Goal: Find specific page/section: Find specific page/section

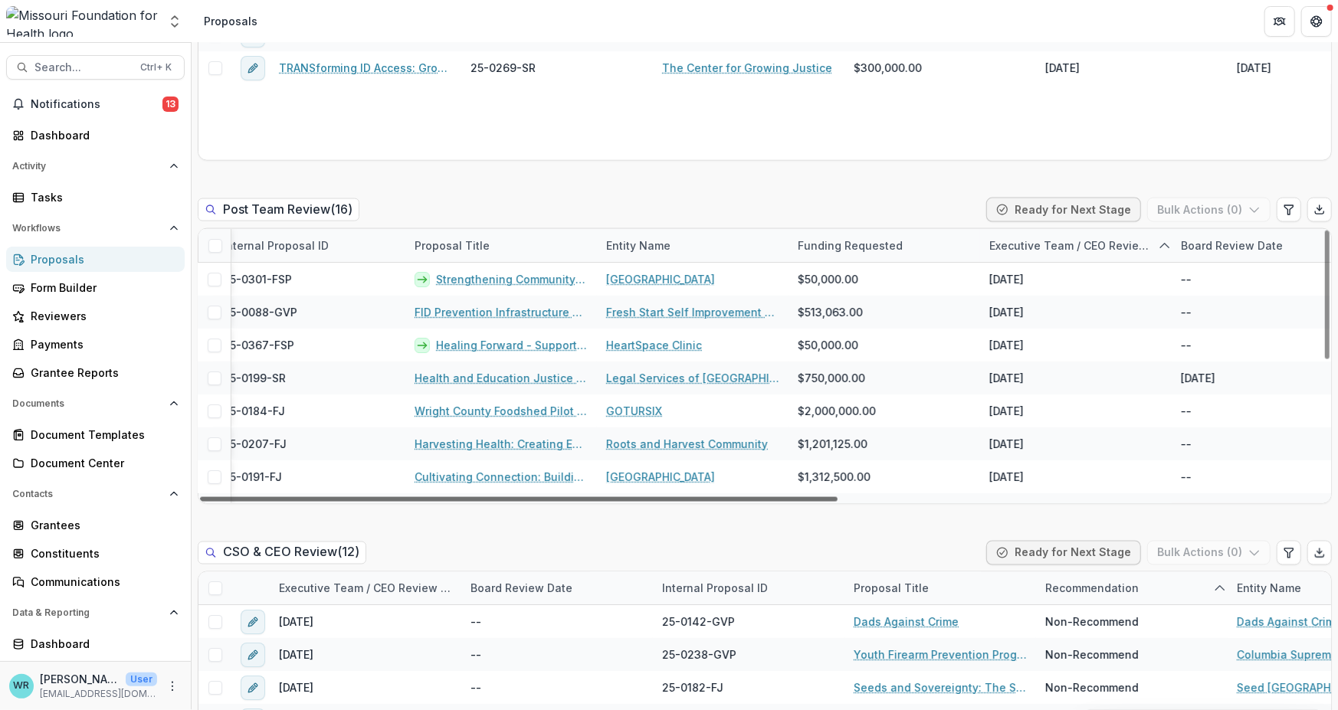
scroll to position [0, 441]
drag, startPoint x: 716, startPoint y: 497, endPoint x: 965, endPoint y: 509, distance: 248.6
click at [837, 502] on div at bounding box center [518, 499] width 637 height 5
click at [103, 70] on span "Search..." at bounding box center [82, 67] width 97 height 13
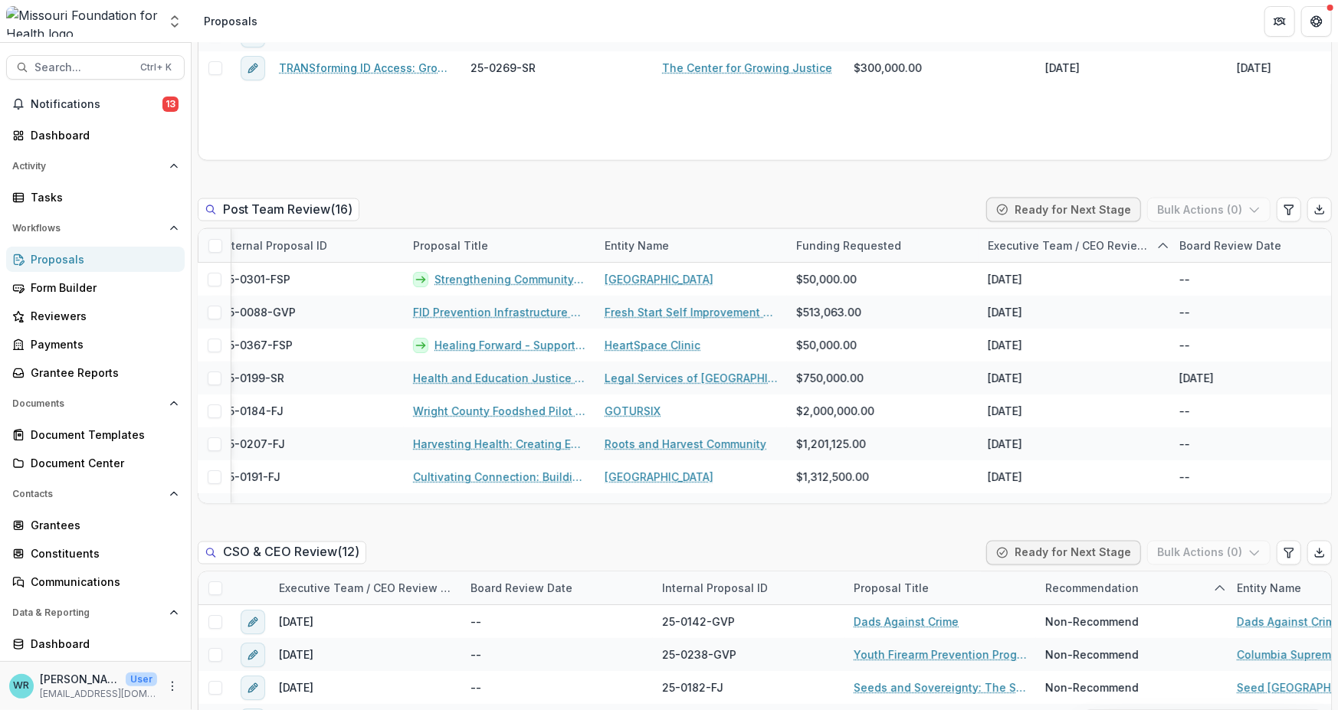
click at [386, 69] on input at bounding box center [651, 71] width 636 height 25
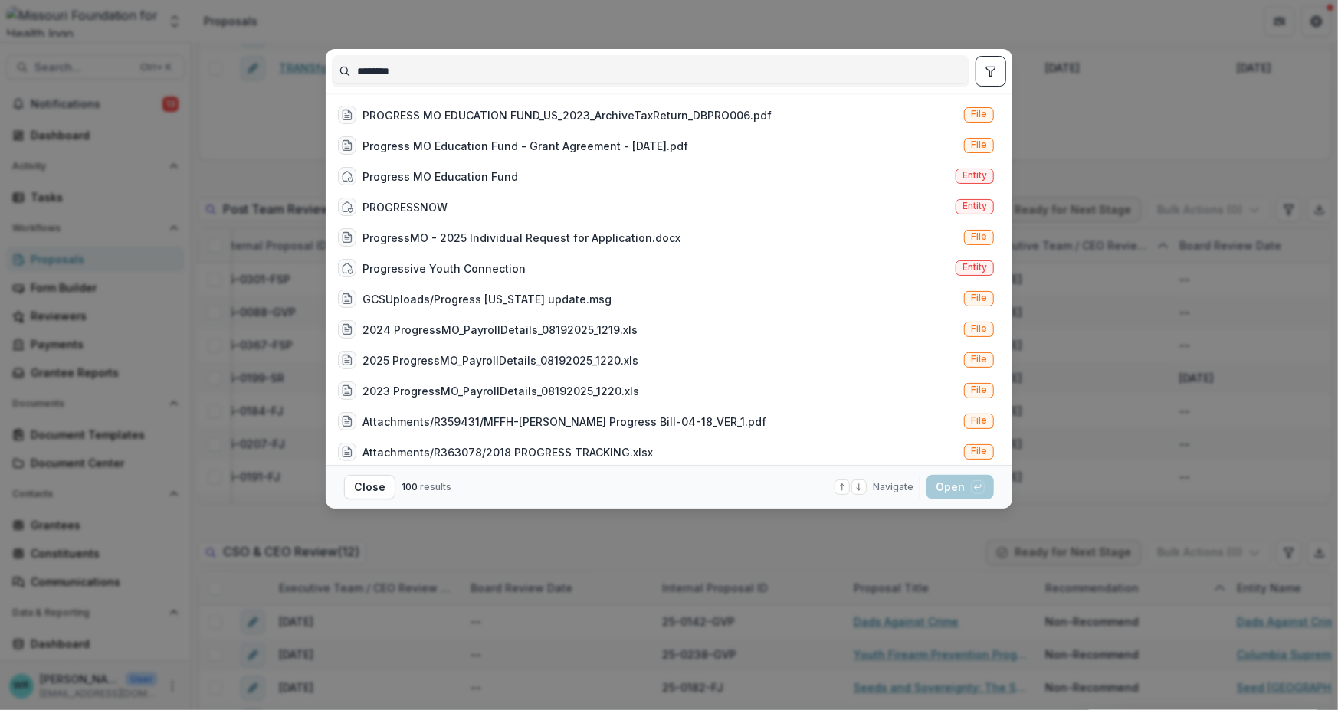
click at [432, 67] on input "********" at bounding box center [651, 71] width 636 height 25
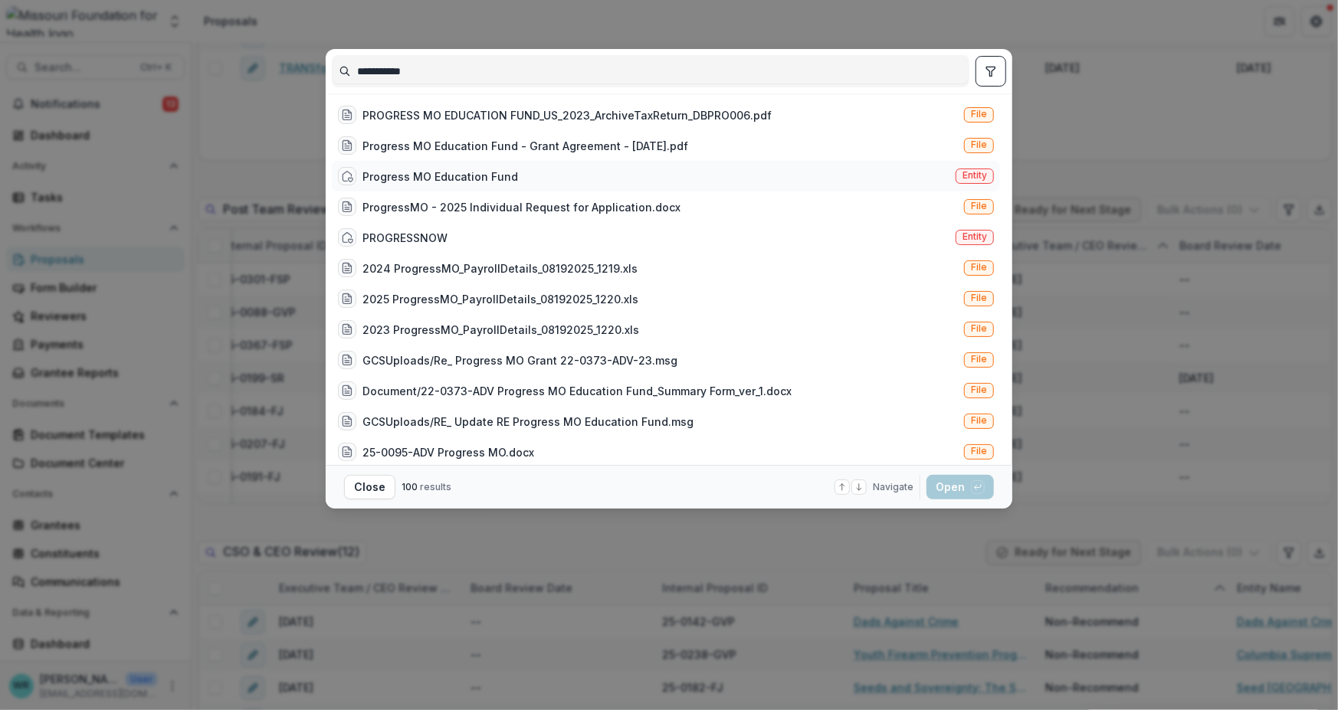
type input "**********"
click at [975, 174] on span "Entity" at bounding box center [974, 175] width 25 height 11
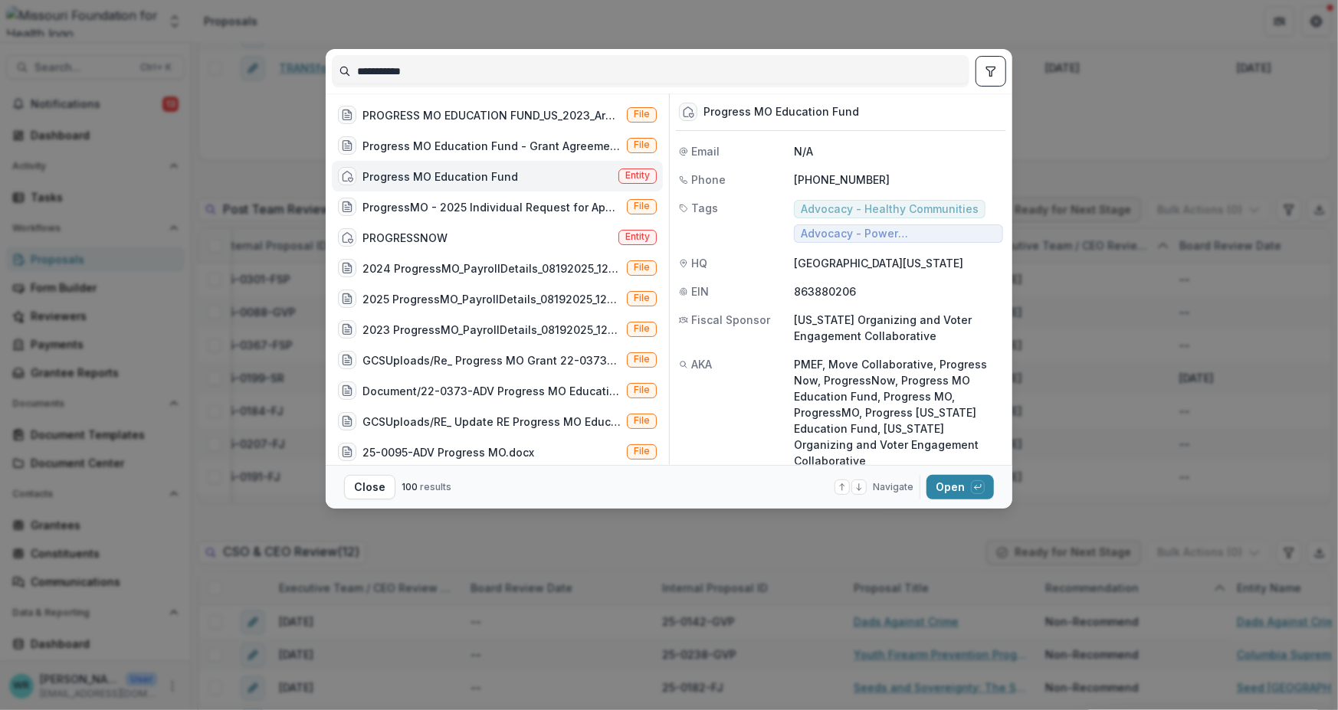
click at [927, 111] on div "Progress MO Education Fund" at bounding box center [841, 112] width 330 height 38
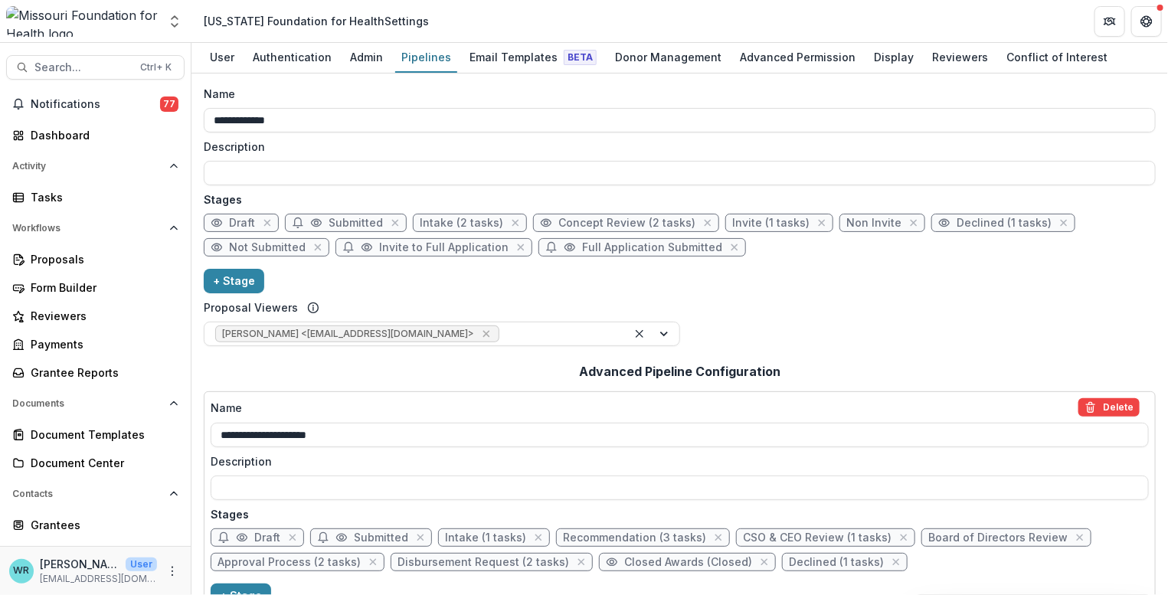
scroll to position [479, 0]
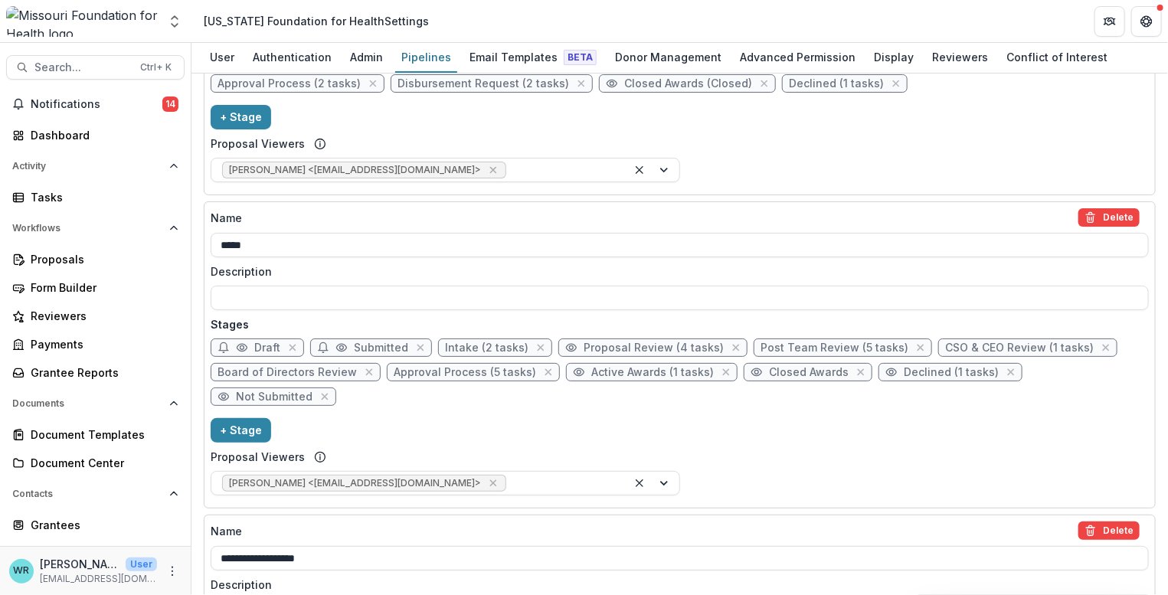
click at [892, 577] on label "Description" at bounding box center [675, 585] width 929 height 16
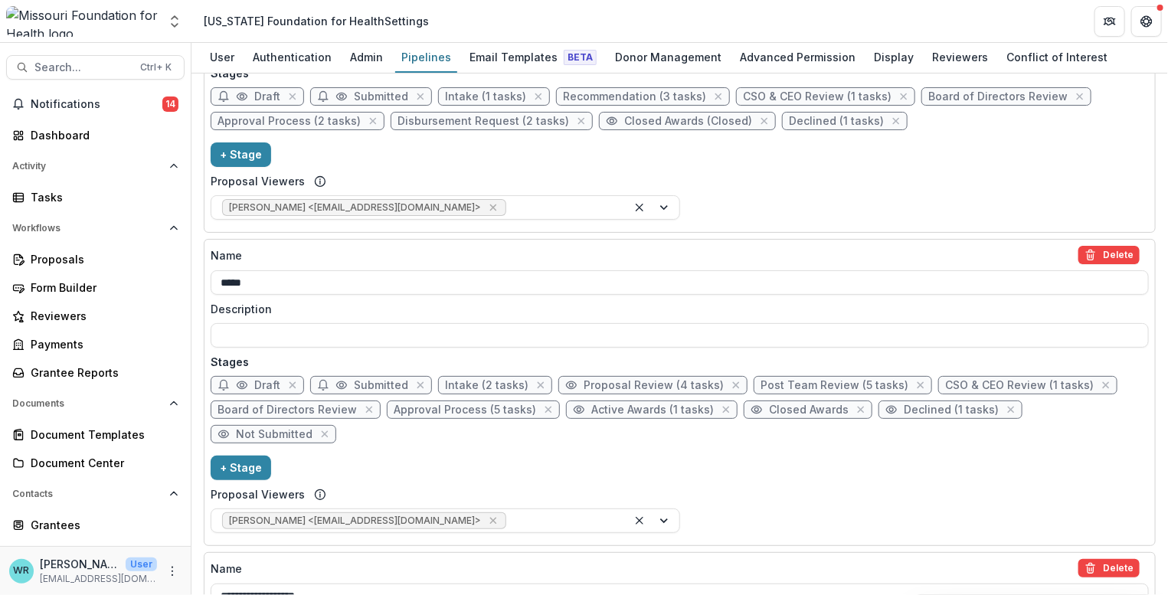
scroll to position [405, 0]
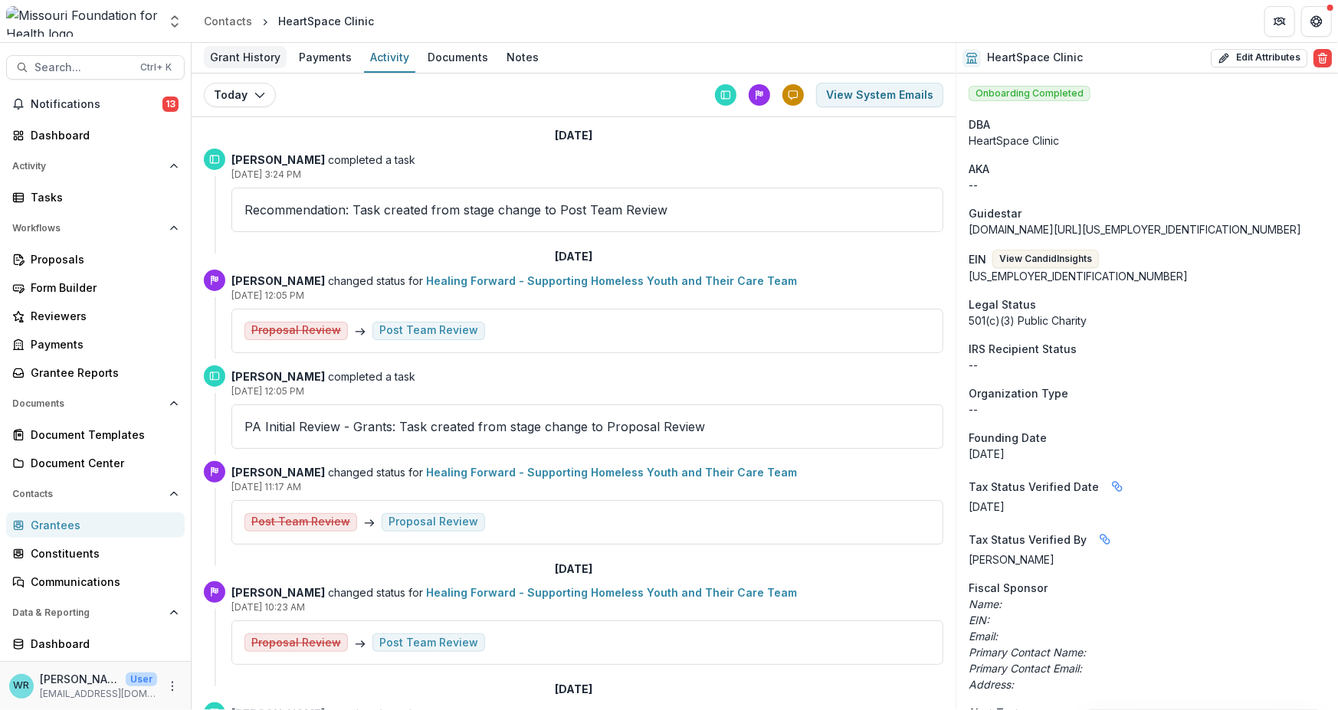
click at [244, 60] on div "Grant History" at bounding box center [245, 57] width 83 height 22
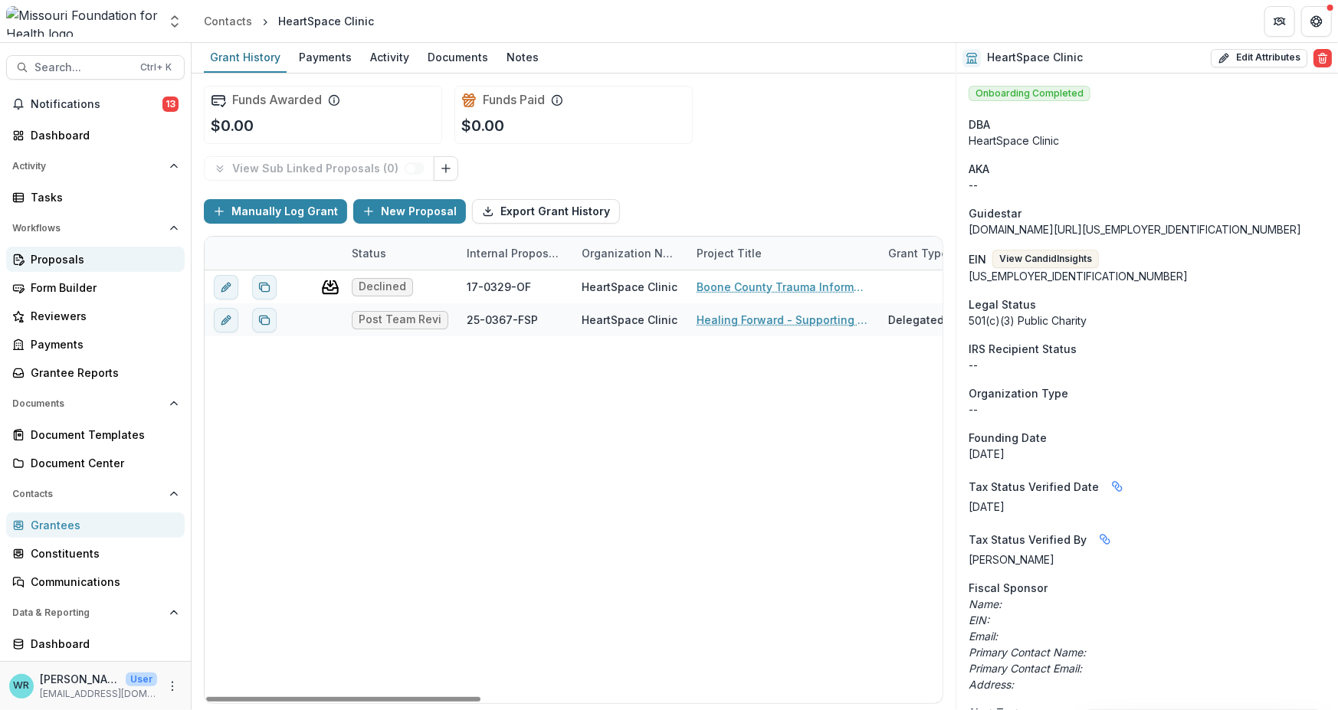
click at [80, 264] on div "Proposals" at bounding box center [102, 259] width 142 height 16
